Goal: Task Accomplishment & Management: Manage account settings

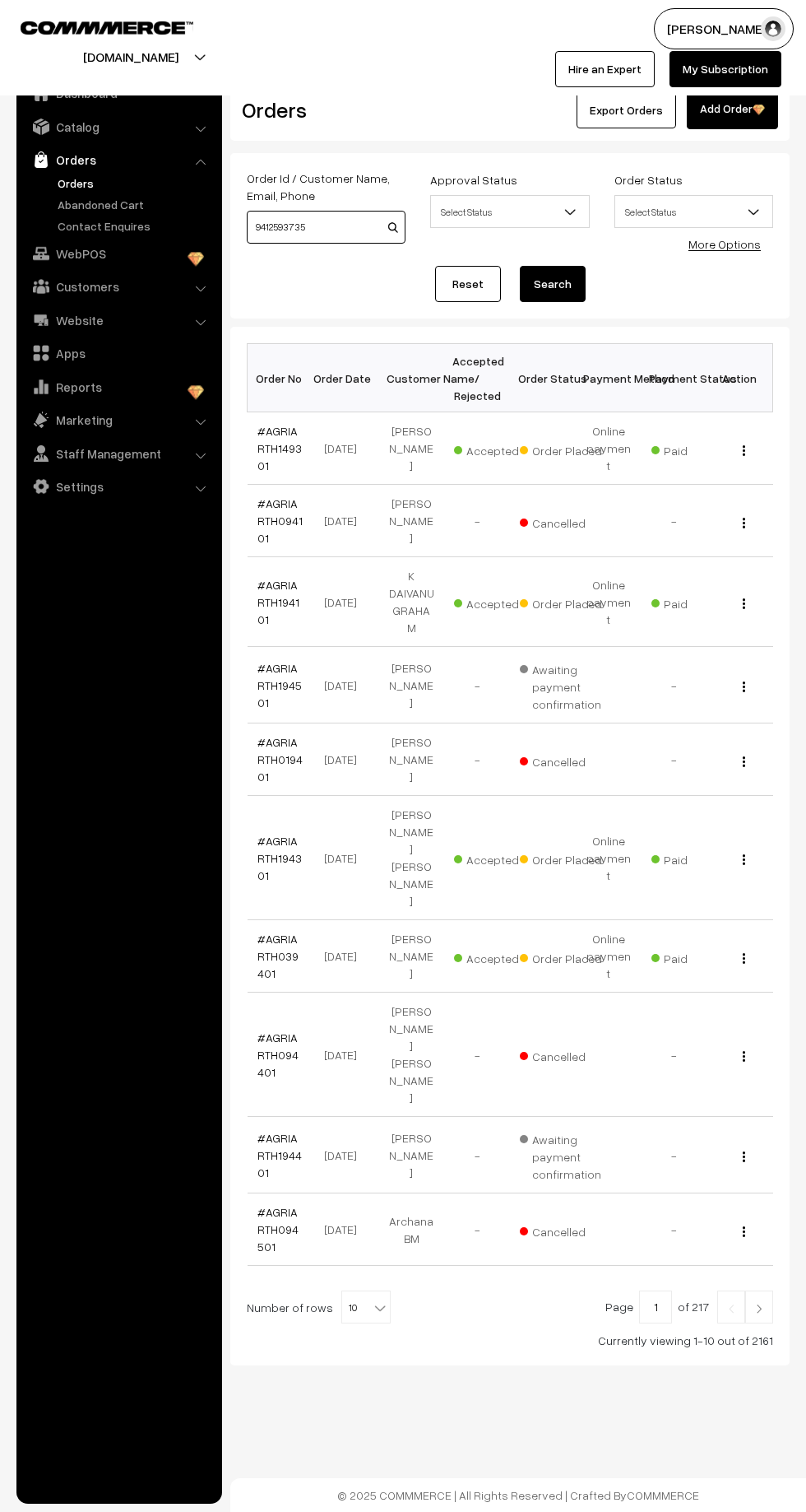
click at [337, 229] on input "9412593735" at bounding box center [327, 227] width 159 height 33
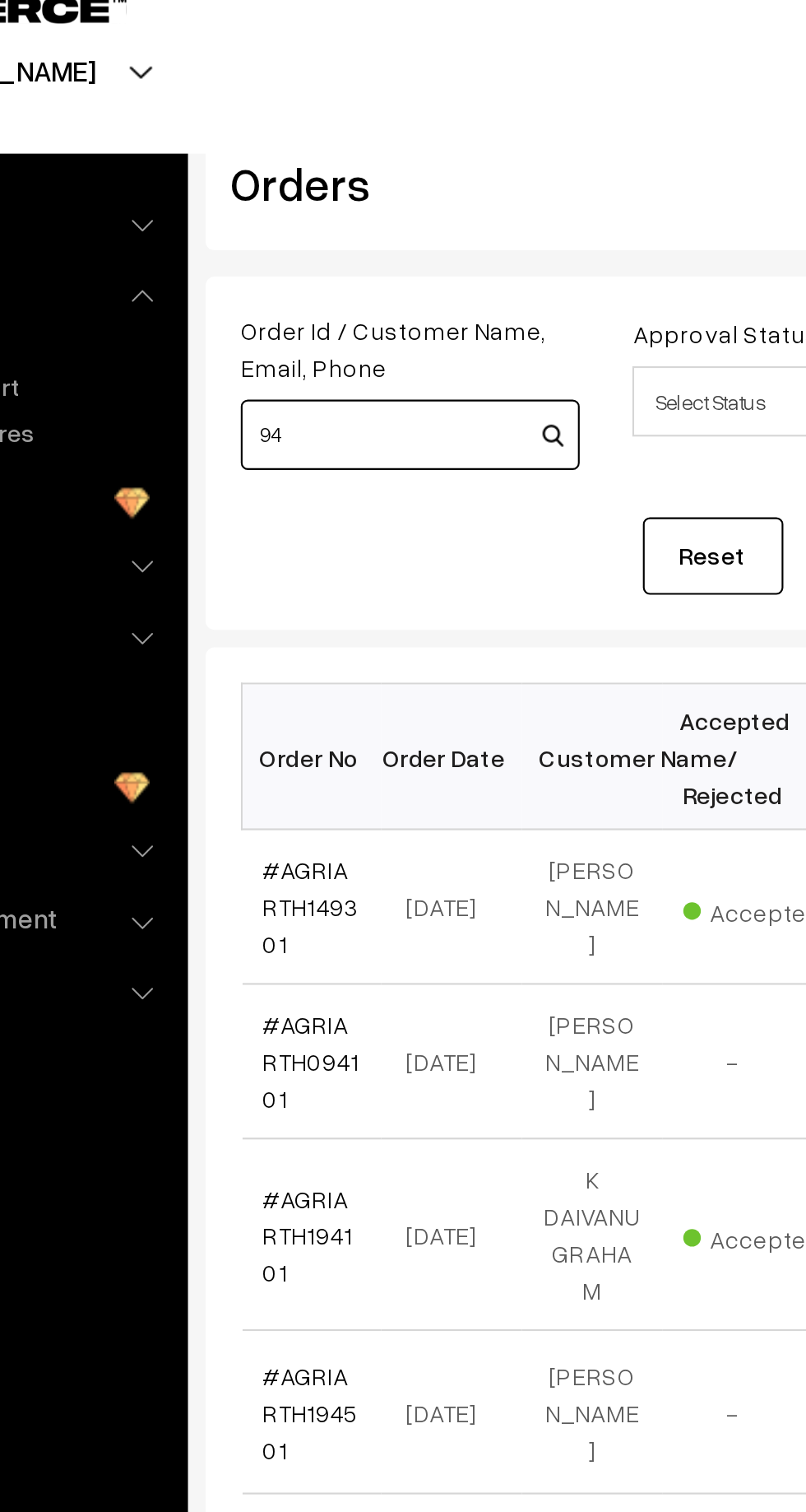
type input "9"
paste input "[PHONE_NUMBER]"
click at [274, 221] on input "[PHONE_NUMBER]" at bounding box center [327, 227] width 159 height 33
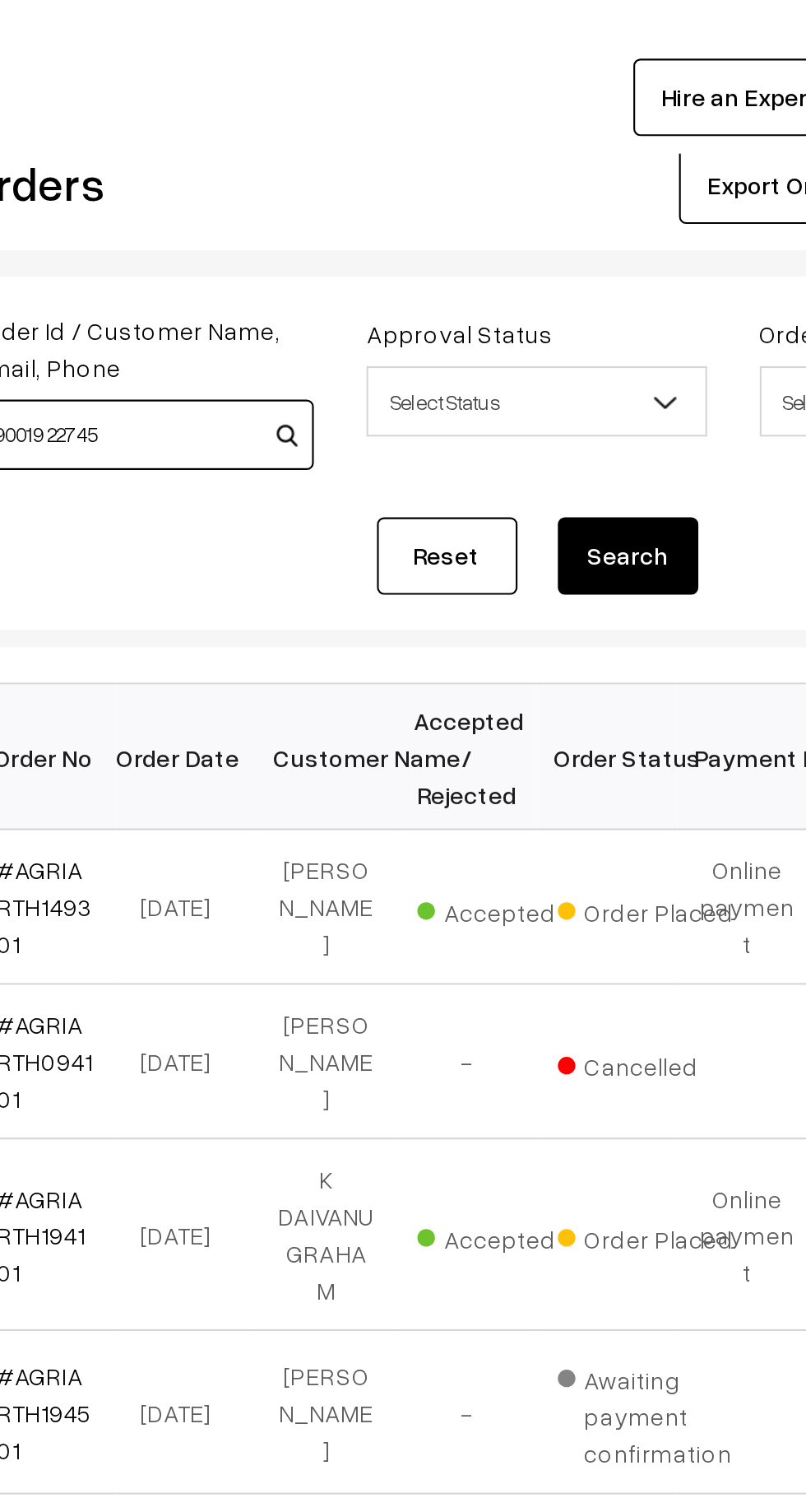
type input "90019 22745"
click at [564, 281] on button "Search" at bounding box center [553, 284] width 66 height 36
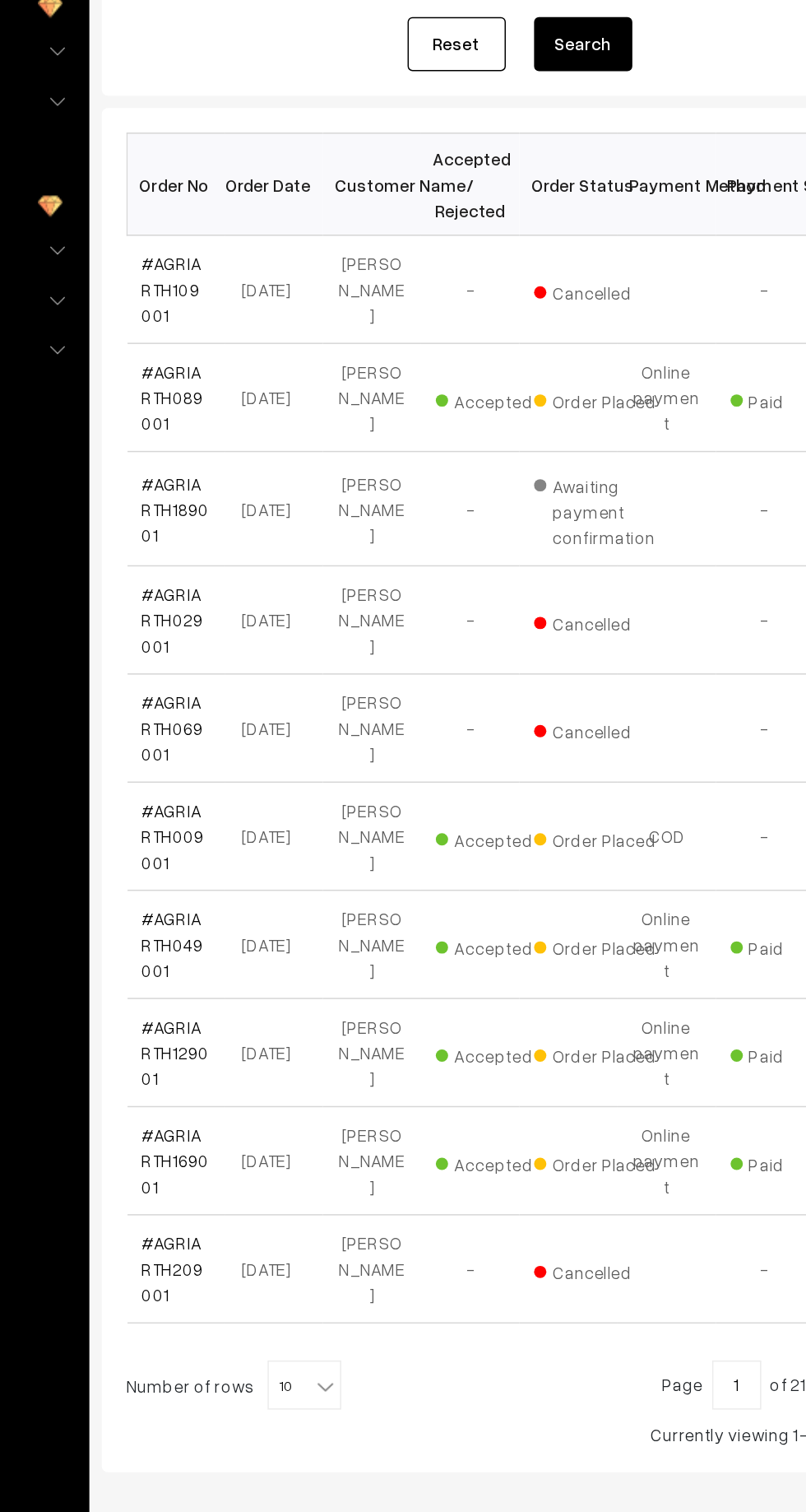
click at [267, 496] on link "#AGRIARTH089001" at bounding box center [278, 520] width 41 height 49
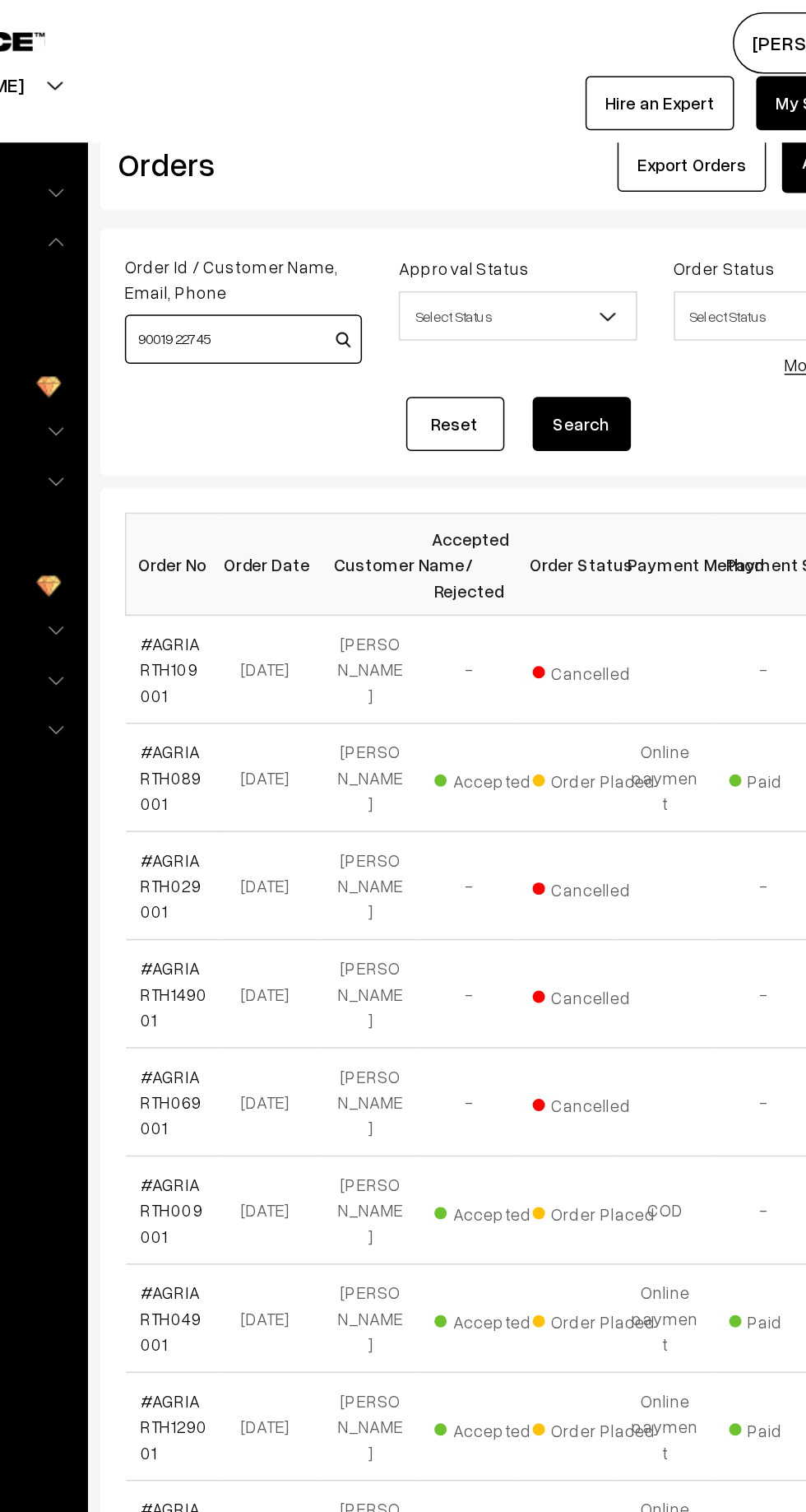
click at [326, 226] on input "90019 22745" at bounding box center [327, 227] width 159 height 33
type input "9"
paste input "+91 90019 22745"
click at [308, 229] on input "1+91 90019 22745" at bounding box center [327, 227] width 159 height 33
click at [301, 222] on input "1+91 90019 22745" at bounding box center [327, 227] width 159 height 33
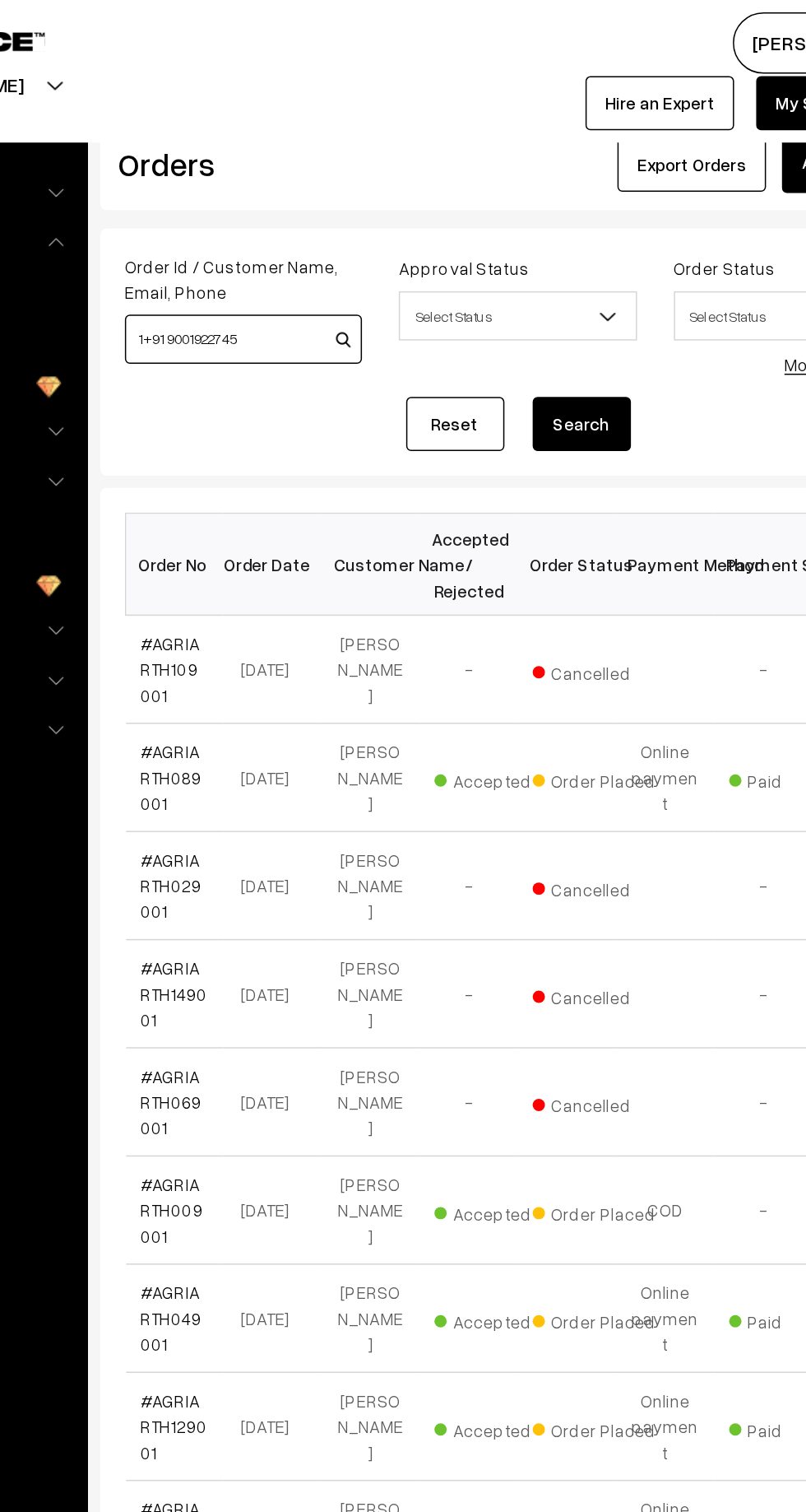
click at [280, 227] on input "1+91 9001922745" at bounding box center [327, 227] width 159 height 33
click at [271, 222] on input "1+91 9001922745" at bounding box center [327, 227] width 159 height 33
type input "1 9001922745"
click at [564, 288] on button "Search" at bounding box center [553, 284] width 66 height 36
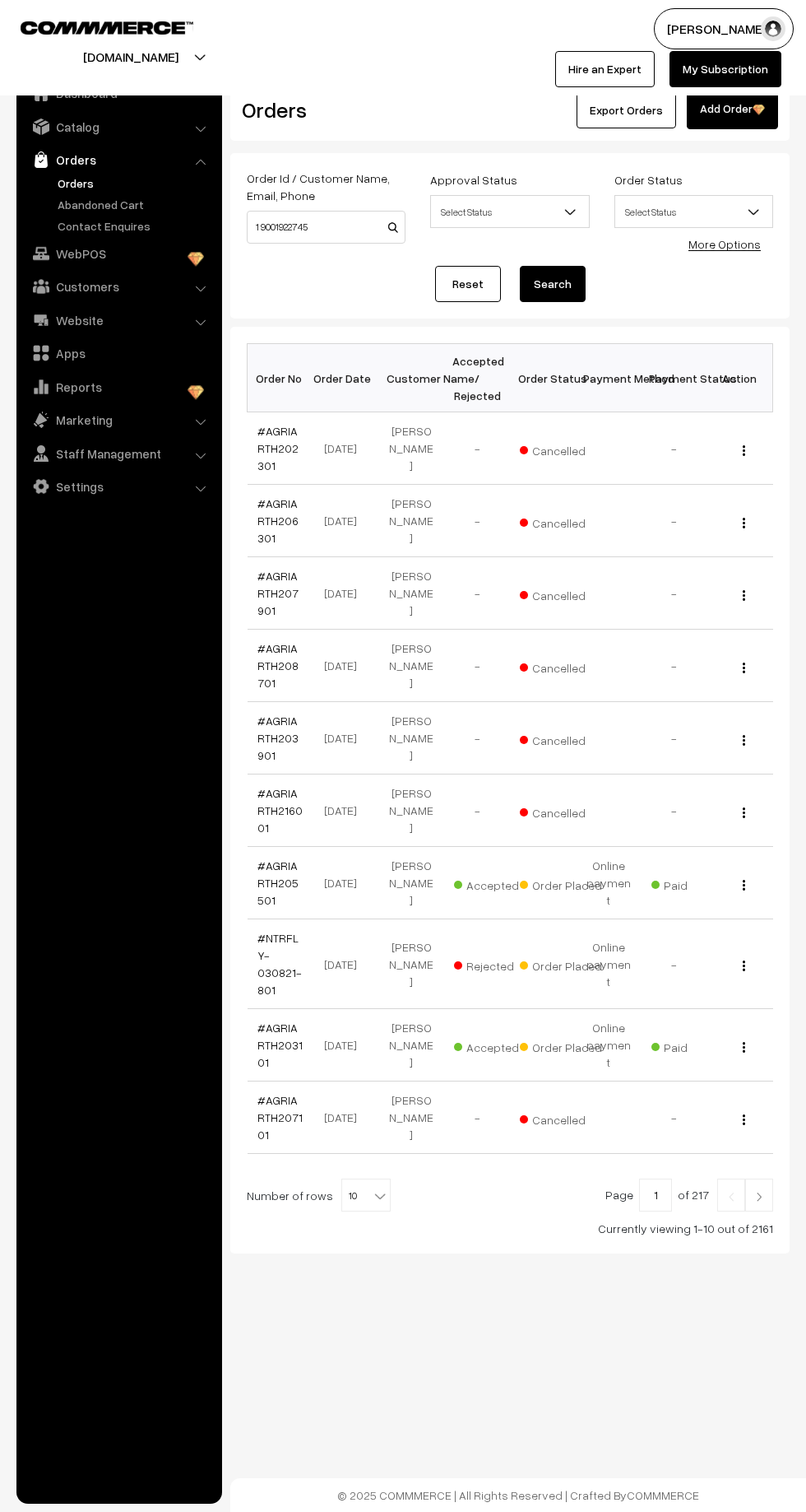
click at [82, 175] on link "Orders" at bounding box center [135, 183] width 163 height 17
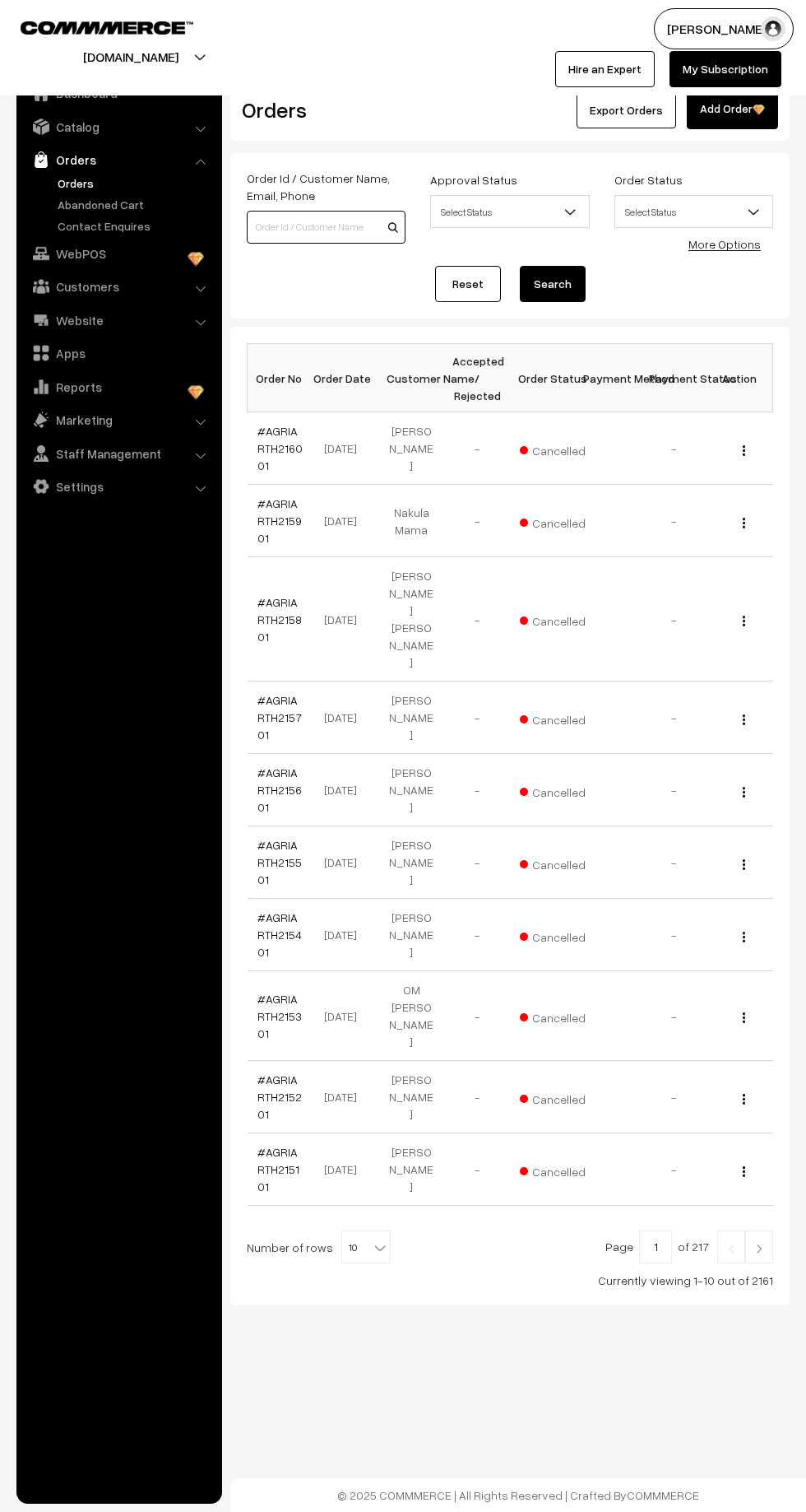
click at [305, 221] on input at bounding box center [327, 227] width 159 height 33
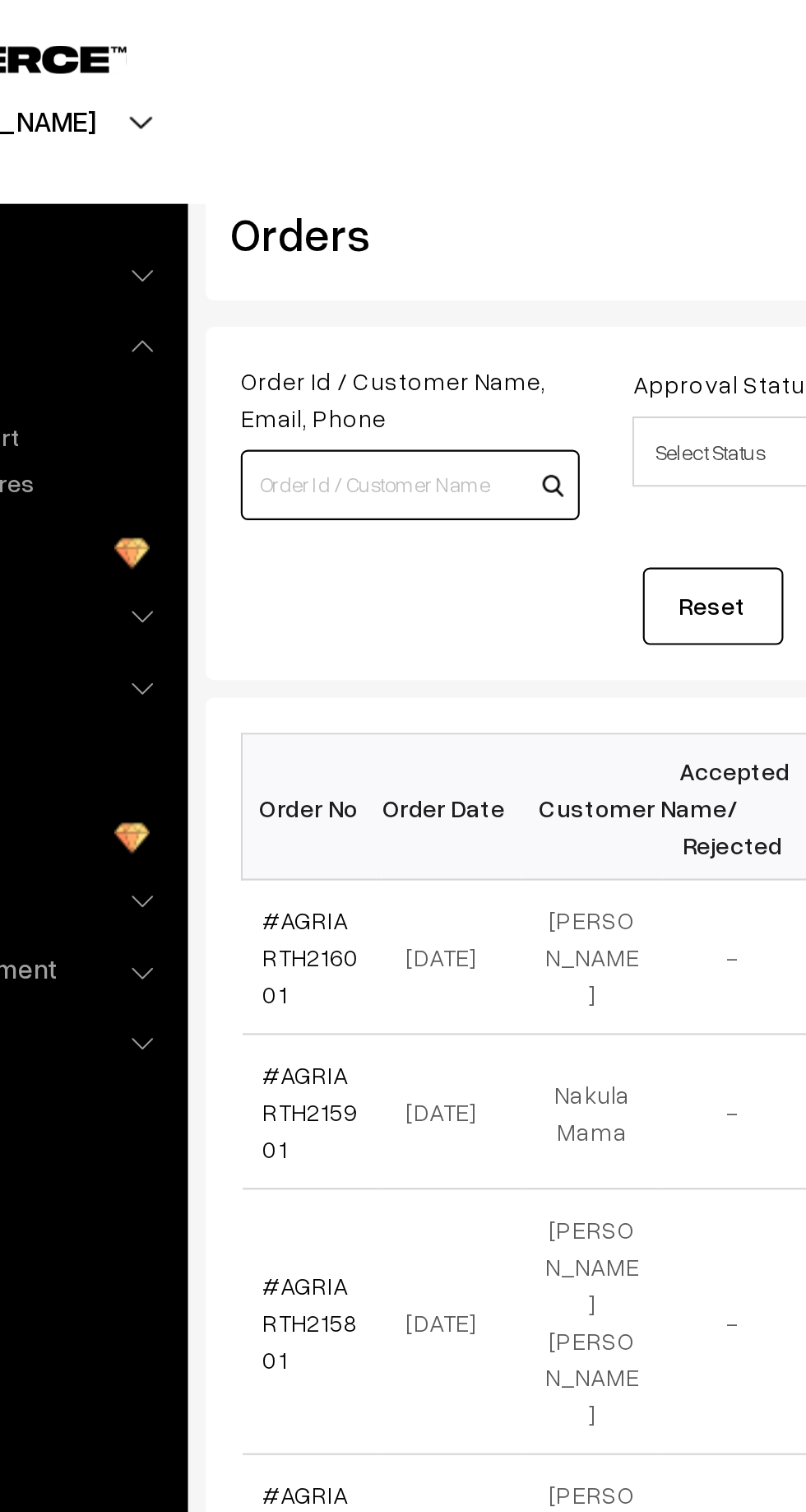
paste input "[PHONE_NUMBER]"
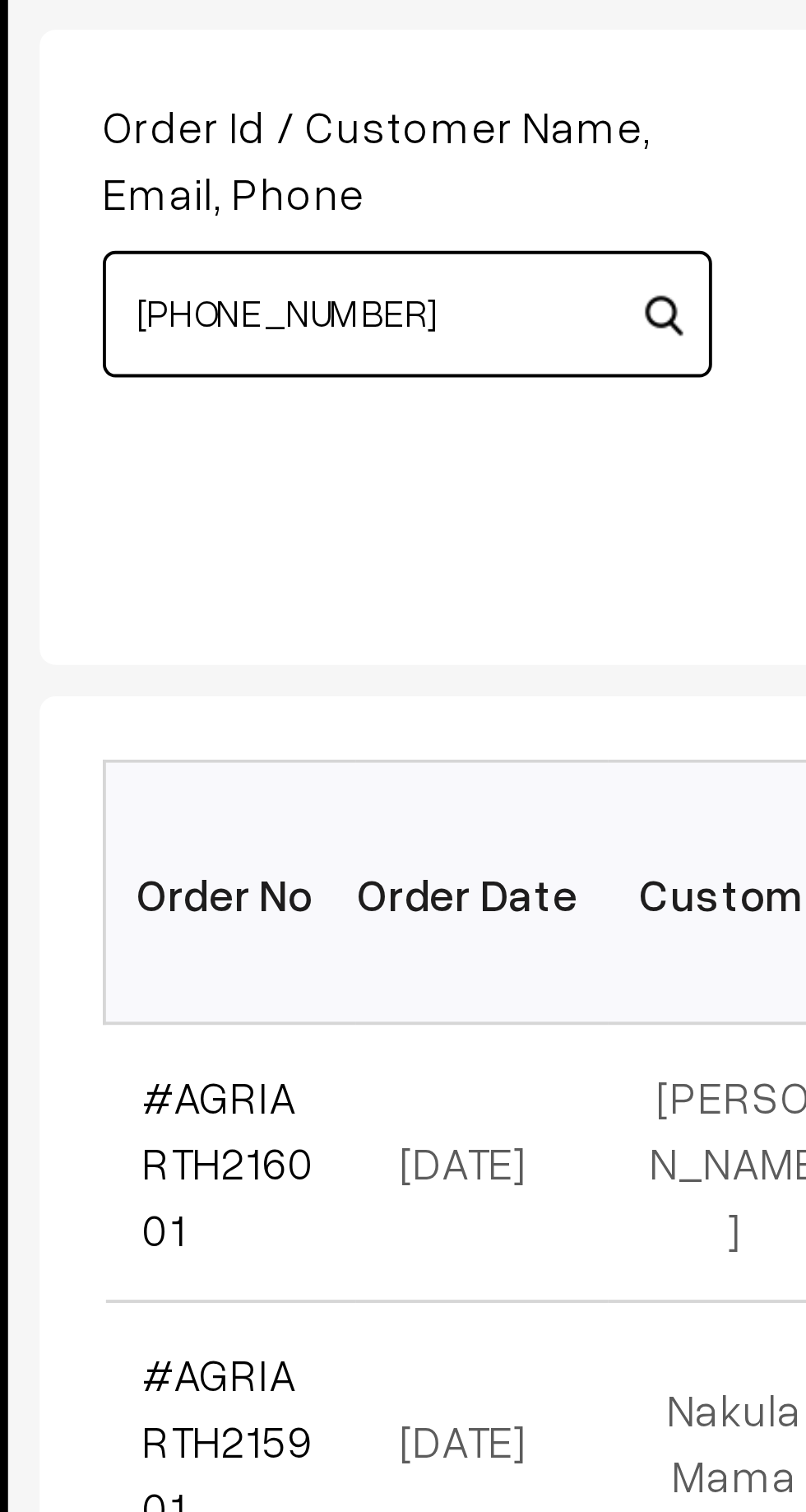
click at [276, 223] on input "[PHONE_NUMBER]" at bounding box center [327, 227] width 159 height 33
click at [270, 227] on input "+91 90019 22745" at bounding box center [327, 227] width 159 height 33
click at [283, 225] on input "90019 22745" at bounding box center [327, 227] width 159 height 33
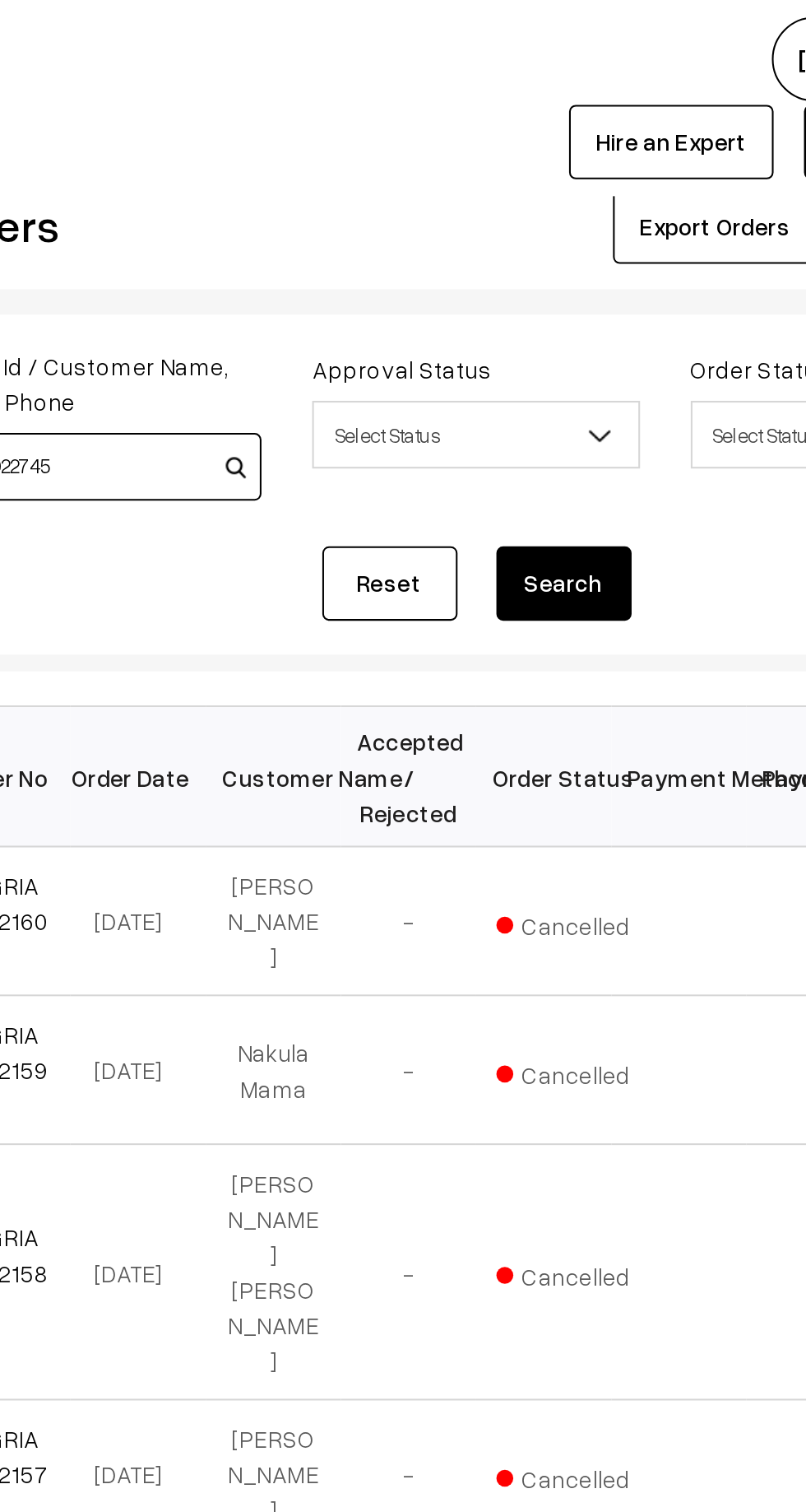
type input "9001922745"
click at [561, 287] on button "Search" at bounding box center [553, 284] width 66 height 36
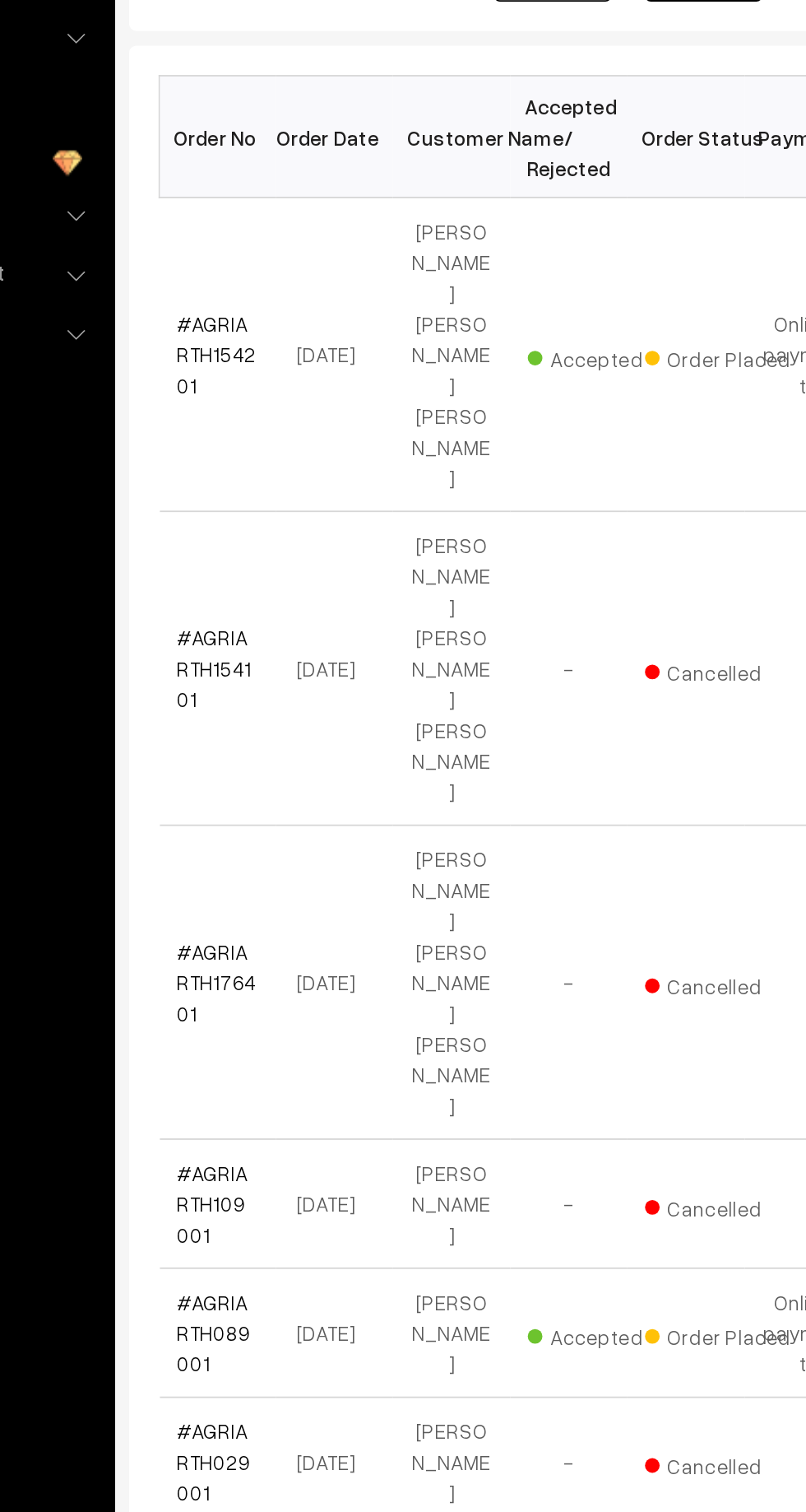
click at [287, 476] on link "#AGRIARTH154201" at bounding box center [280, 500] width 44 height 49
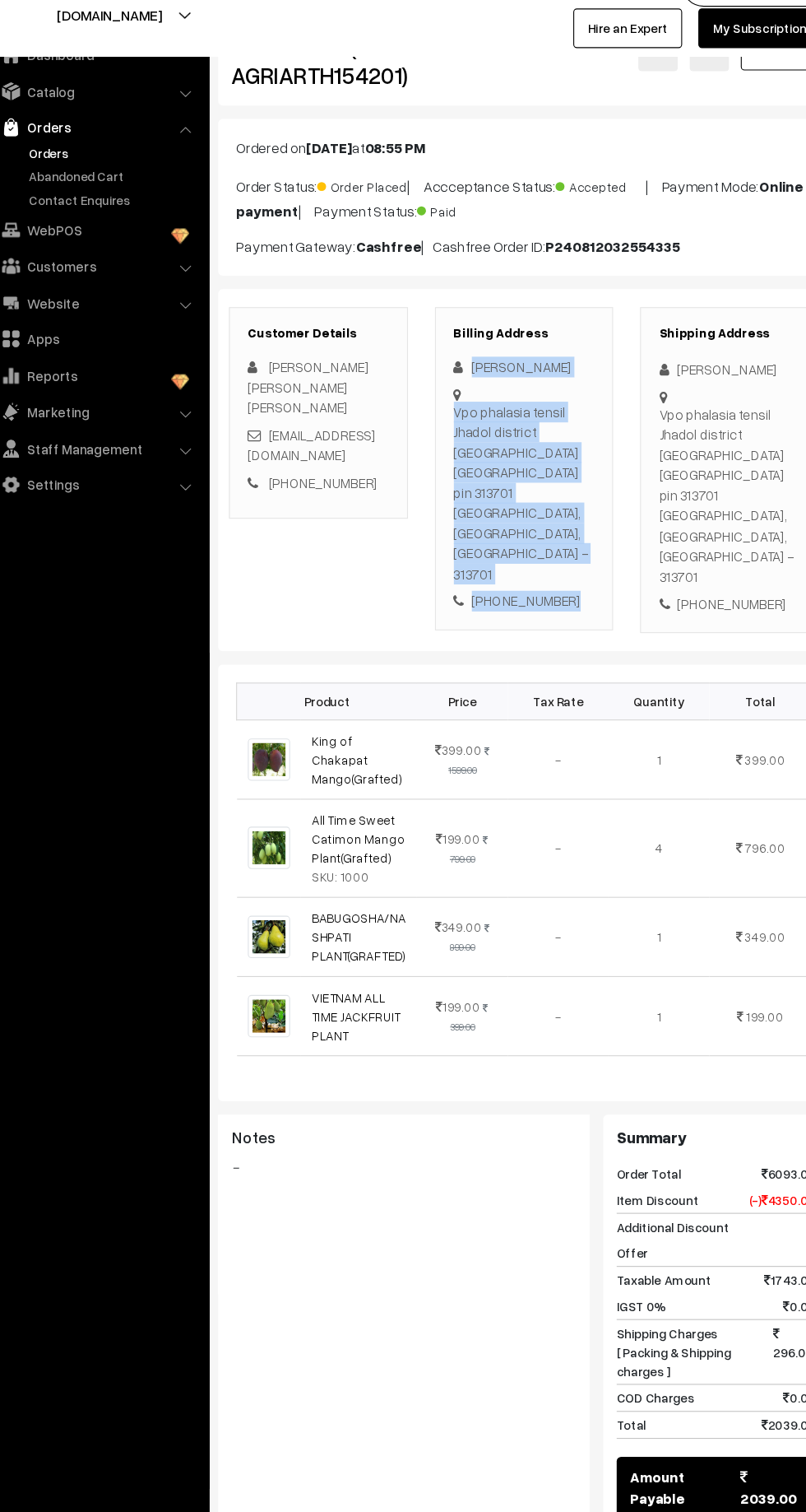
scroll to position [20, 0]
